Goal: Task Accomplishment & Management: Manage account settings

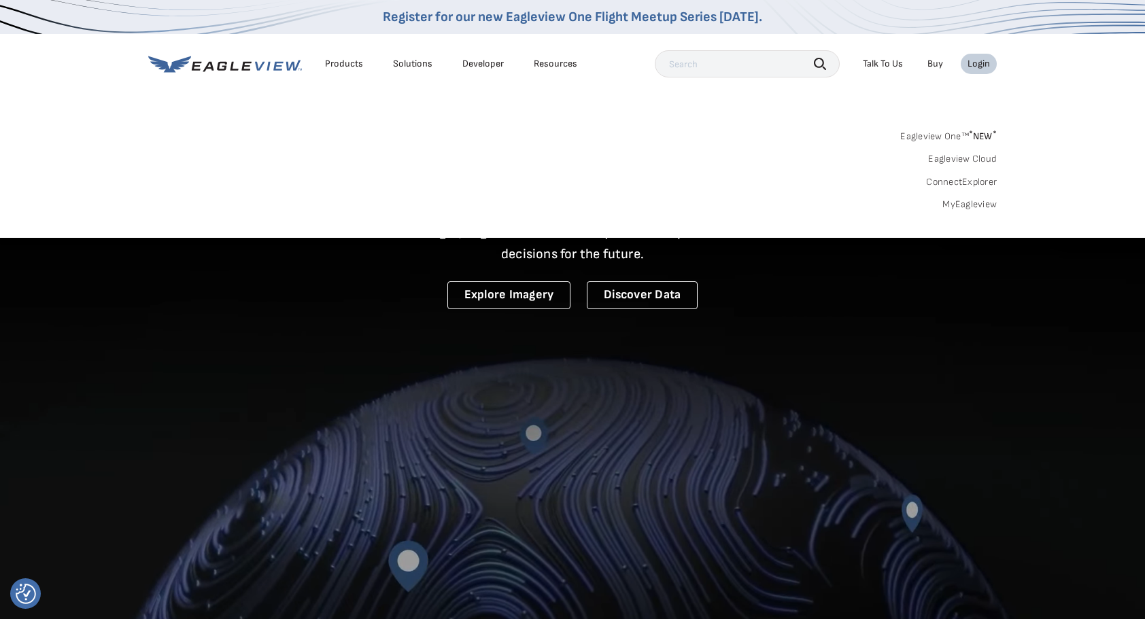
click at [964, 202] on link "MyEagleview" at bounding box center [969, 204] width 54 height 12
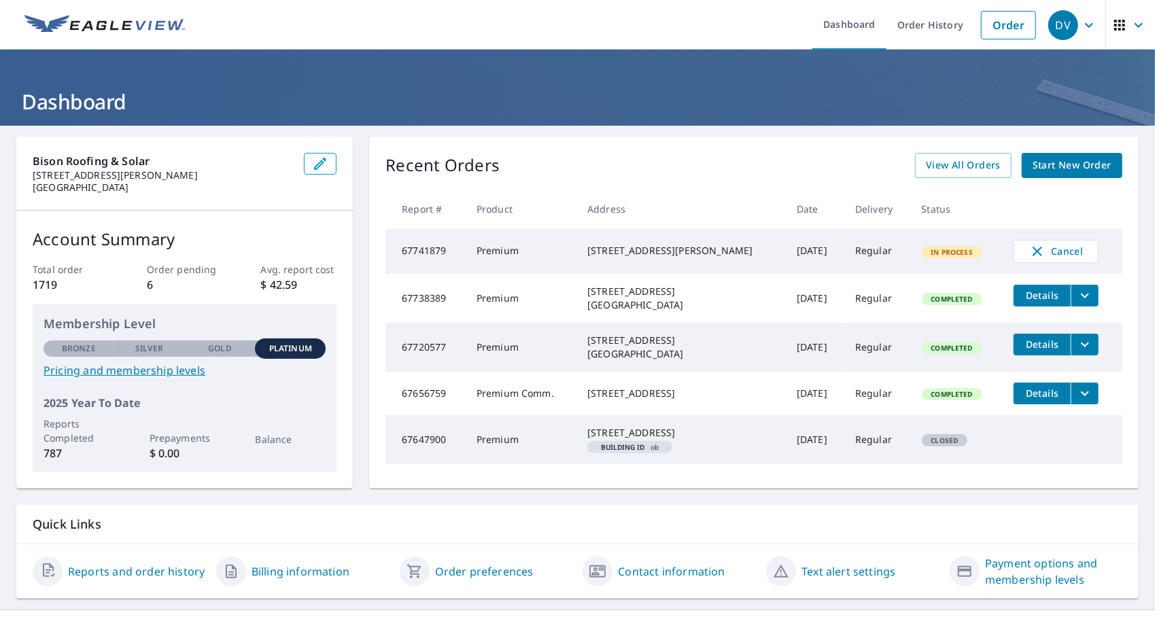
click at [597, 246] on div "[STREET_ADDRESS][PERSON_NAME]" at bounding box center [681, 251] width 188 height 14
click at [1082, 22] on icon "button" at bounding box center [1089, 25] width 16 height 16
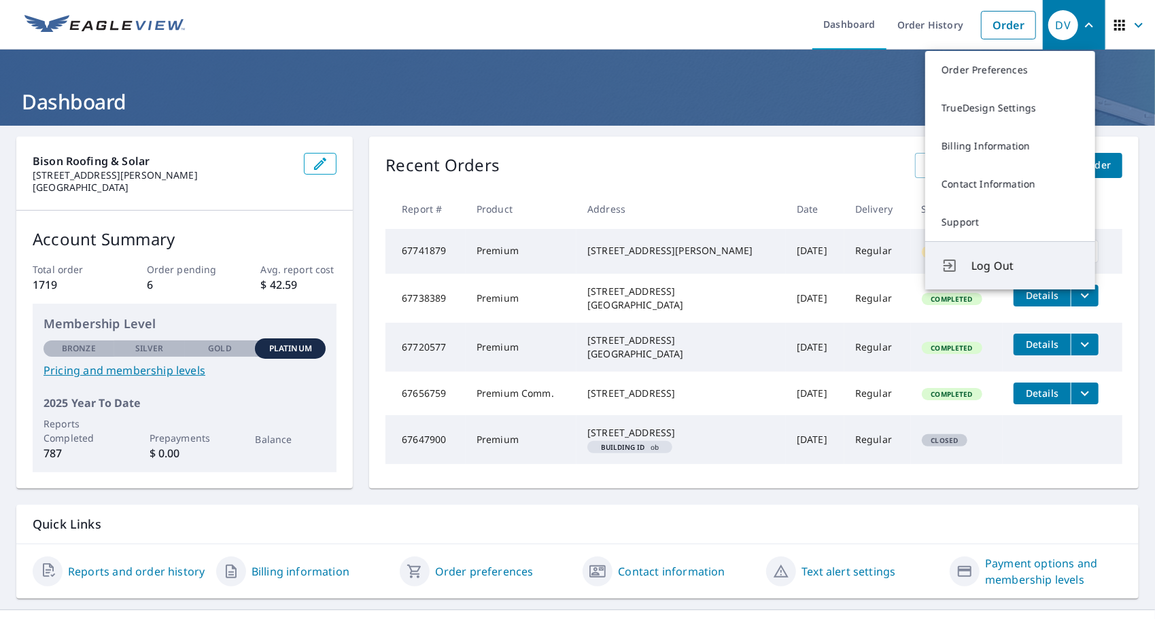
click at [990, 262] on span "Log Out" at bounding box center [1024, 266] width 107 height 16
